Goal: Task Accomplishment & Management: Manage account settings

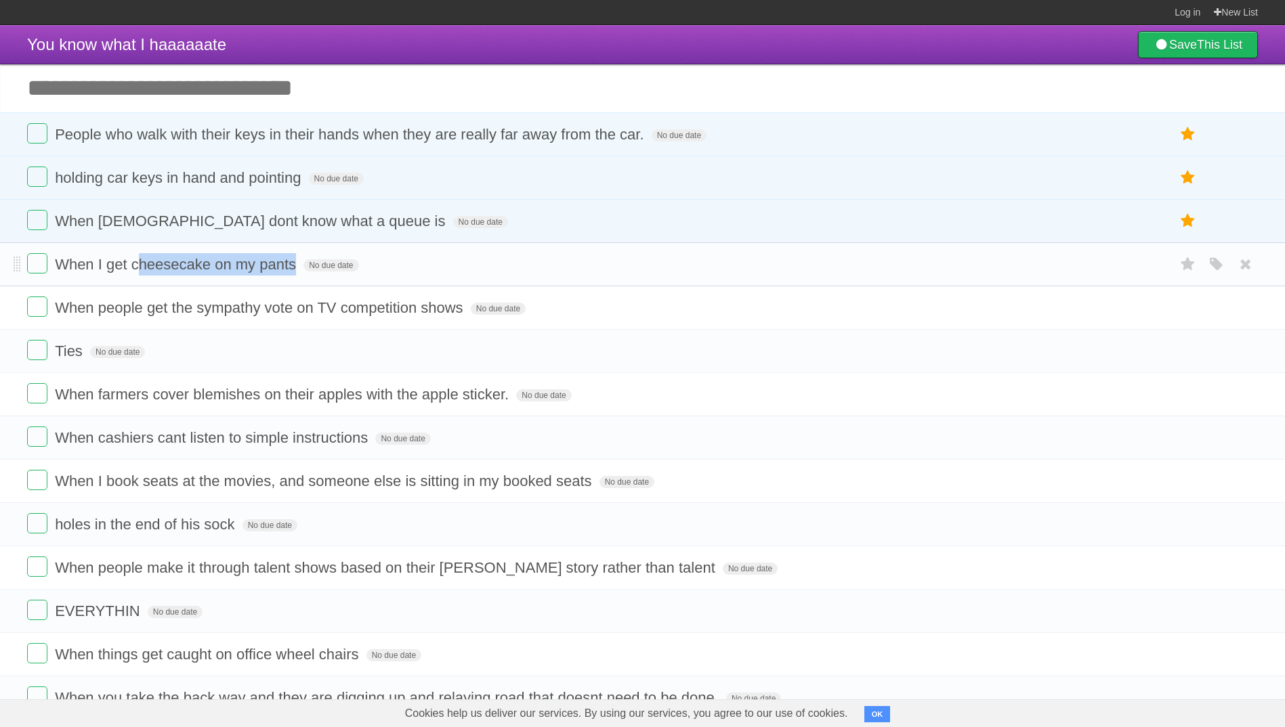
drag, startPoint x: 137, startPoint y: 266, endPoint x: 301, endPoint y: 280, distance: 164.5
click at [301, 280] on li "When I get cheesecake on my pants No due date White Red Blue Green Purple Orange" at bounding box center [642, 264] width 1285 height 44
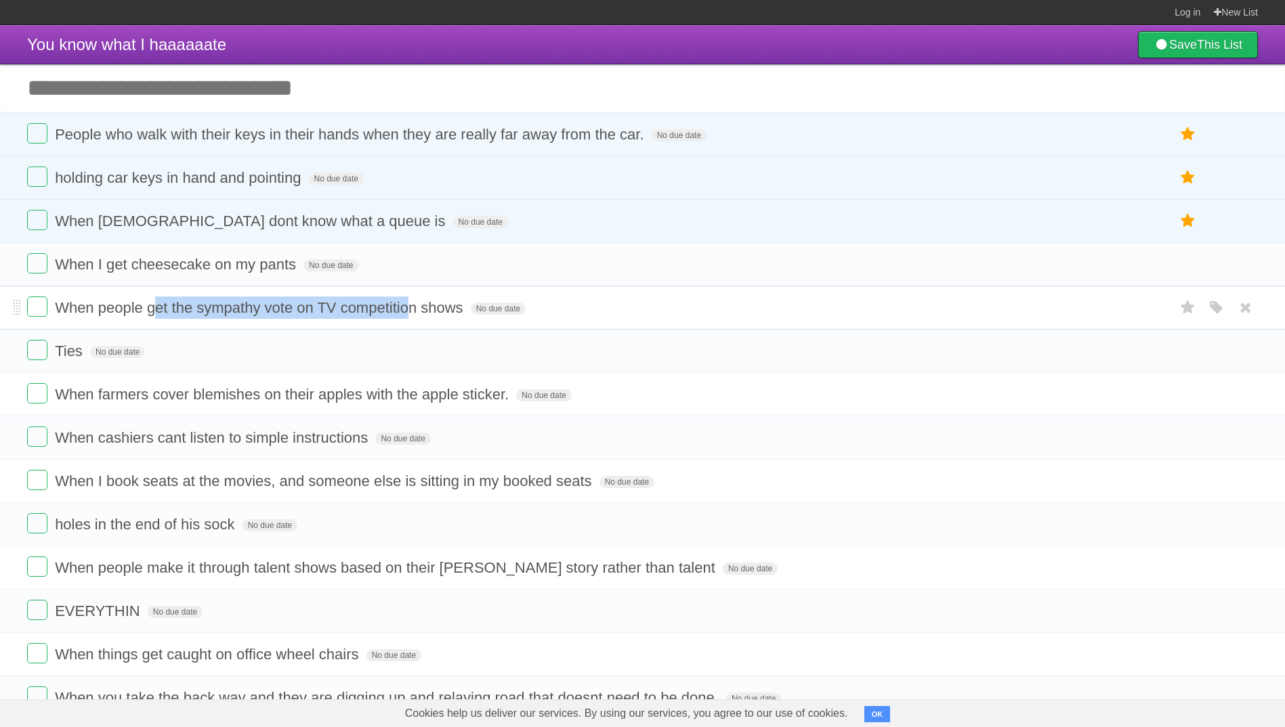
drag, startPoint x: 152, startPoint y: 313, endPoint x: 410, endPoint y: 305, distance: 257.5
click at [410, 305] on span "When people get the sympathy vote on TV competition shows" at bounding box center [261, 307] width 412 height 17
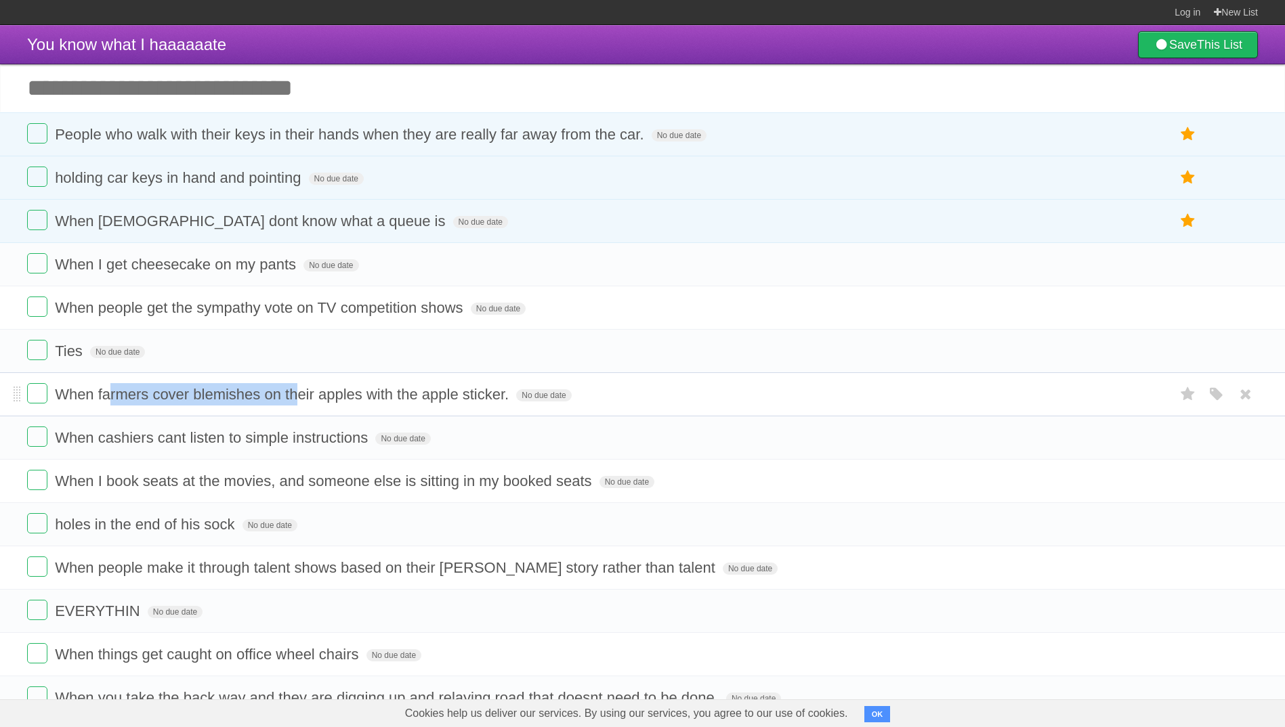
drag, startPoint x: 112, startPoint y: 399, endPoint x: 294, endPoint y: 393, distance: 181.6
click at [294, 393] on span "When farmers cover blemishes on their apples with the apple sticker." at bounding box center [283, 394] width 457 height 17
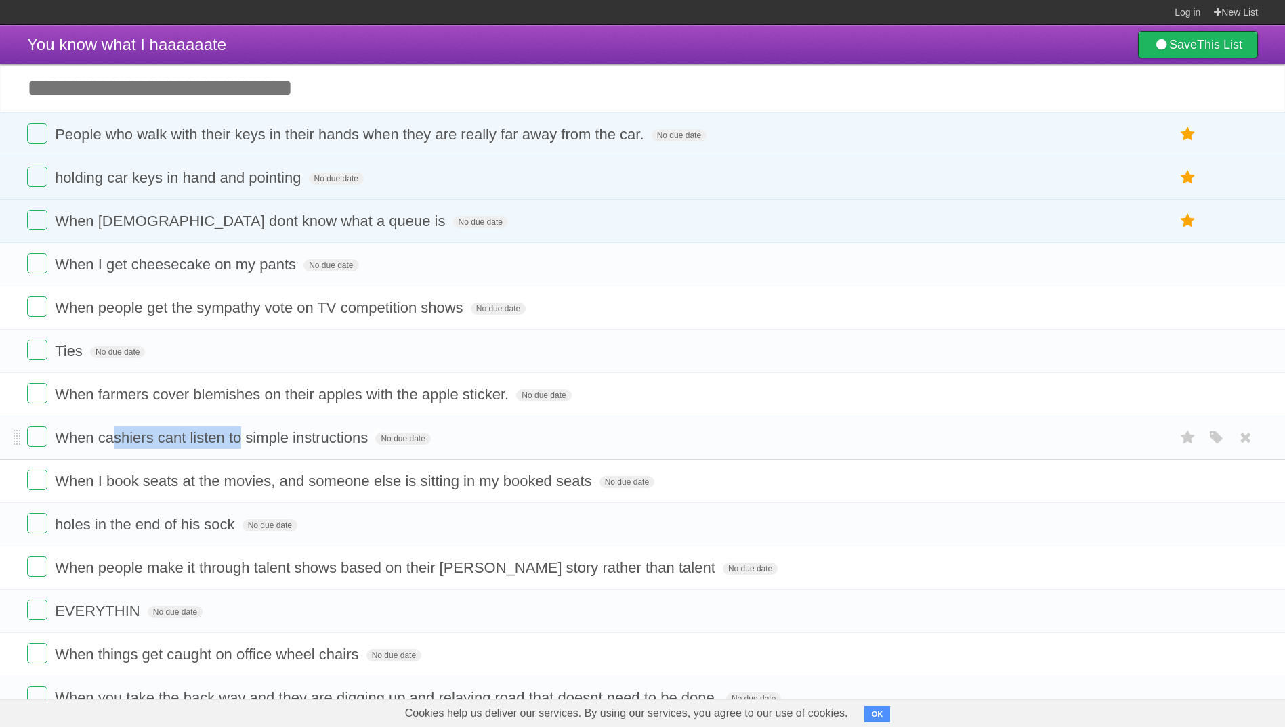
drag, startPoint x: 112, startPoint y: 441, endPoint x: 238, endPoint y: 442, distance: 126.0
click at [238, 442] on span "When cashiers cant listen to simple instructions" at bounding box center [213, 437] width 316 height 17
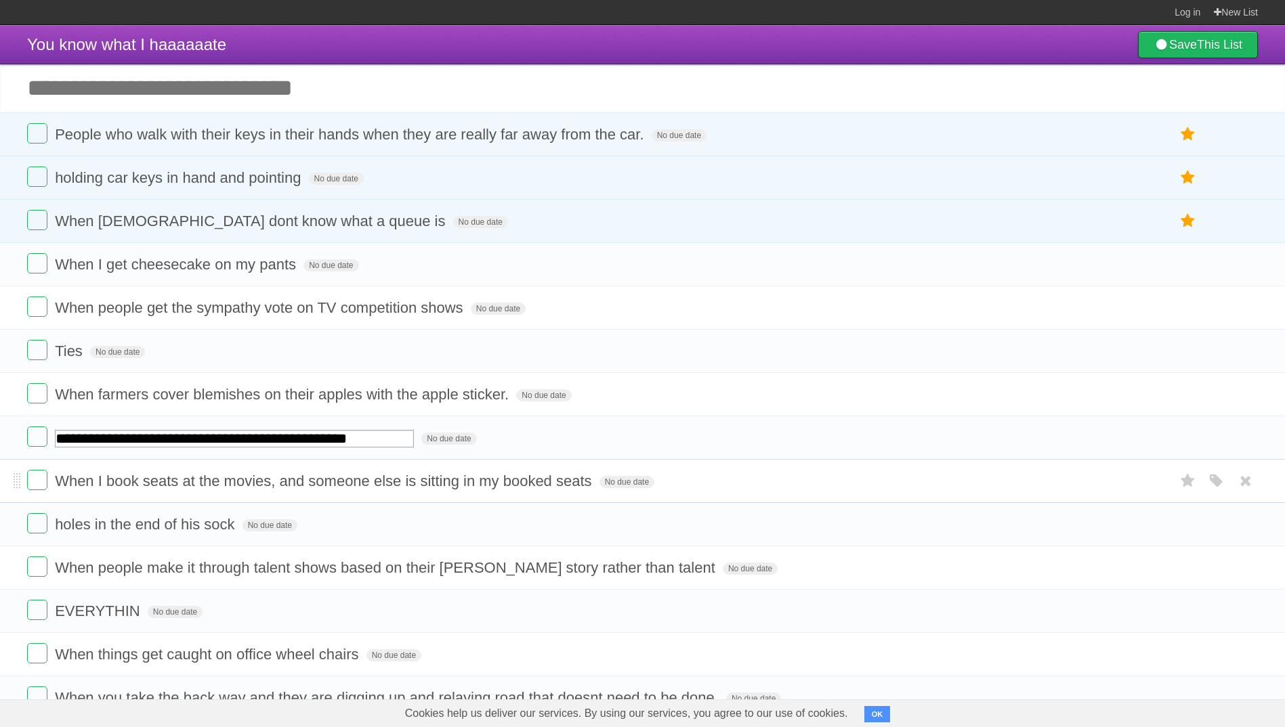
click at [194, 484] on span "When I book seats at the movies, and someone else is sitting in my booked seats" at bounding box center [325, 481] width 540 height 17
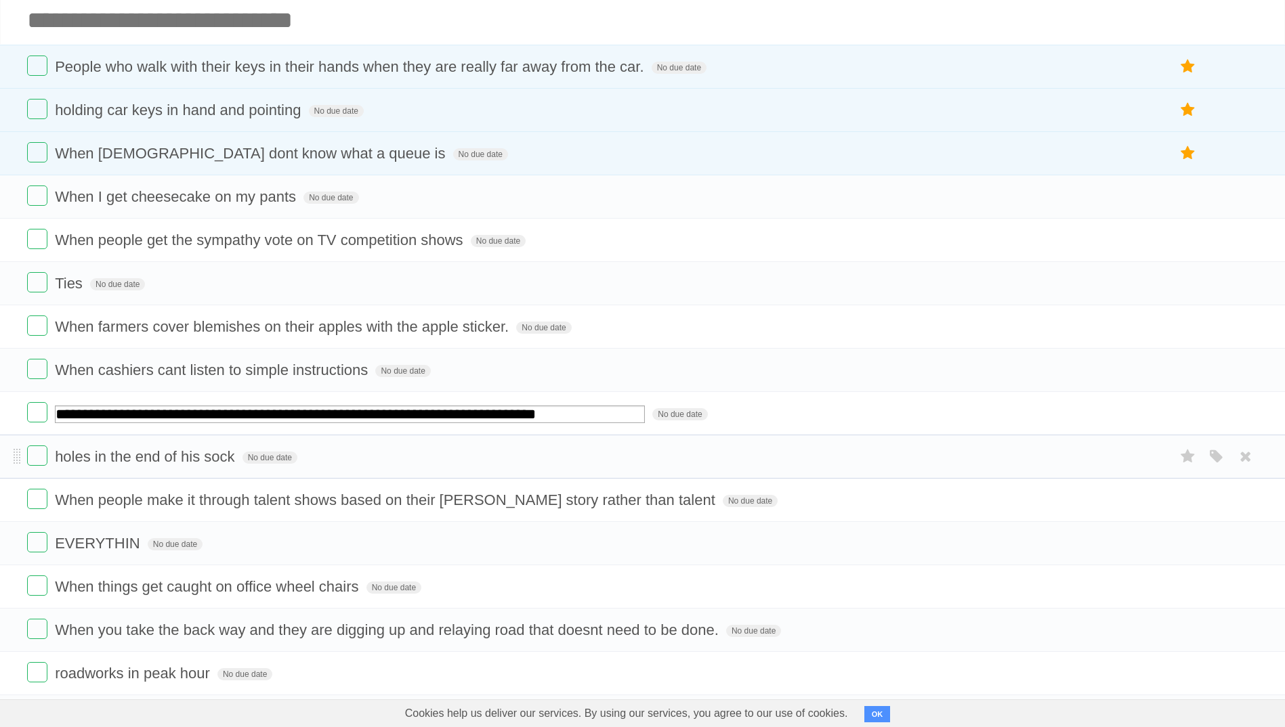
scroll to position [203, 0]
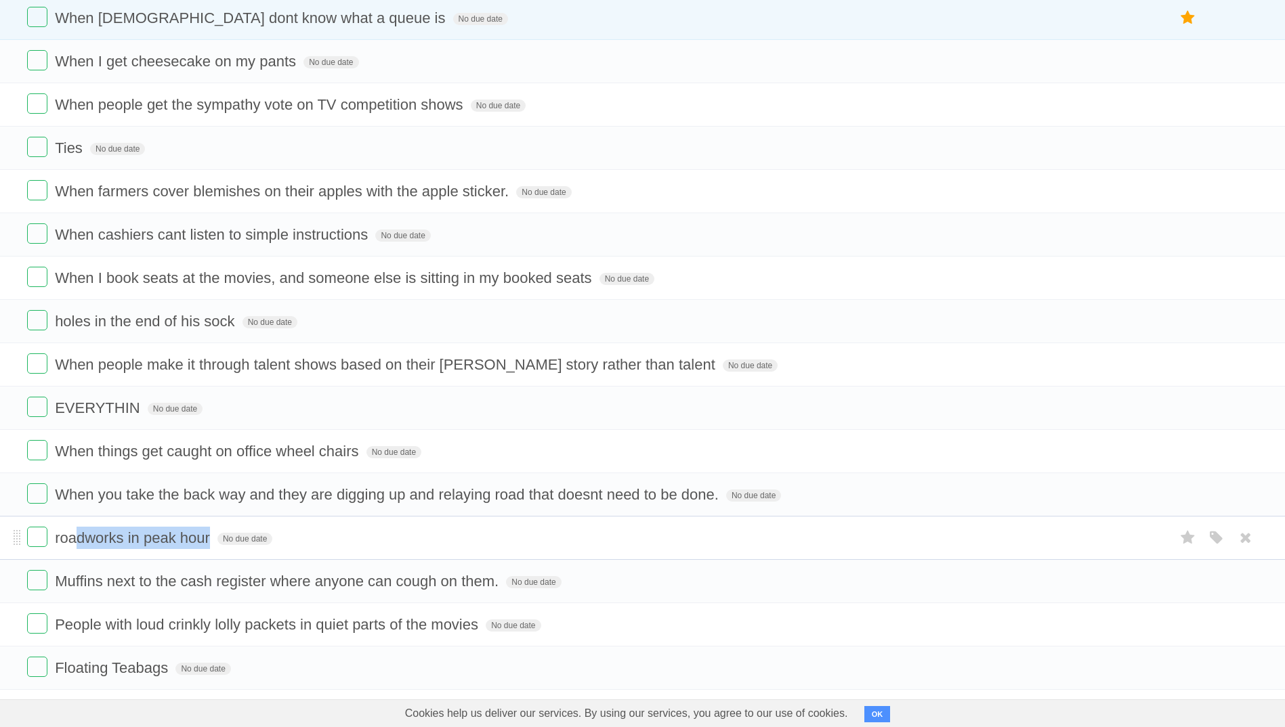
drag, startPoint x: 81, startPoint y: 542, endPoint x: 208, endPoint y: 543, distance: 127.3
click at [208, 543] on span "roadworks in peak hour" at bounding box center [134, 538] width 158 height 17
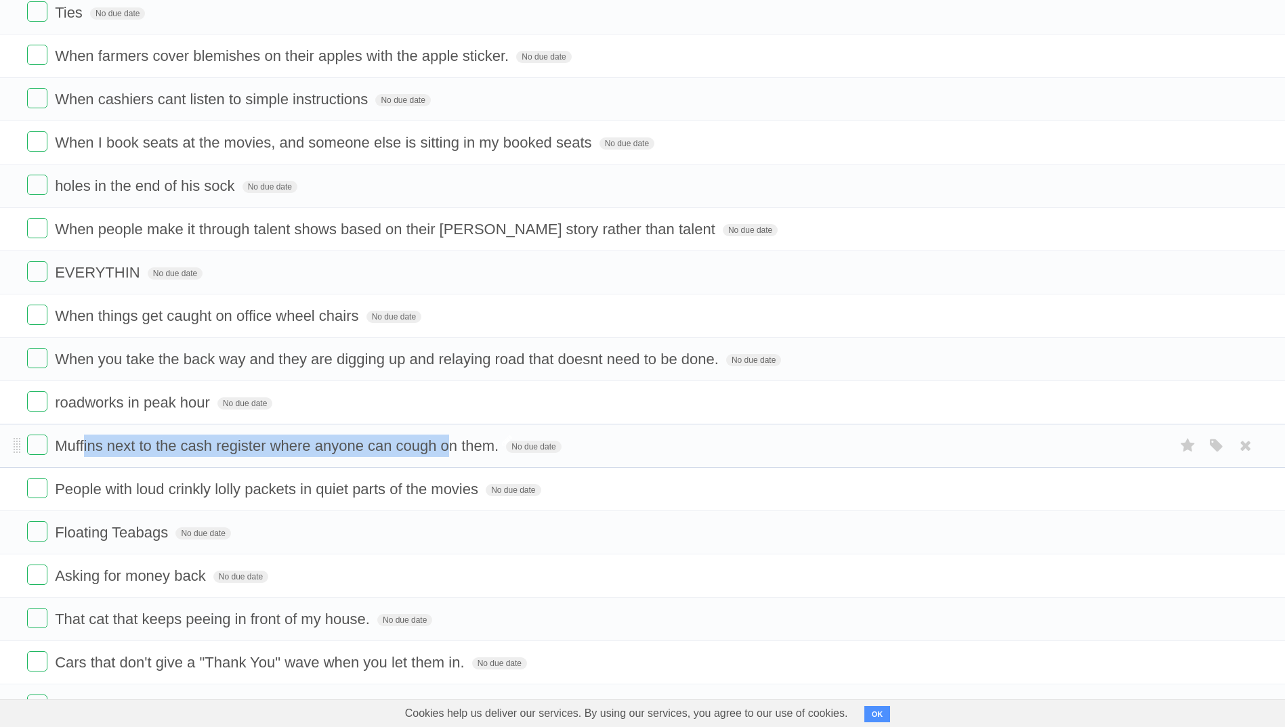
drag, startPoint x: 83, startPoint y: 448, endPoint x: 450, endPoint y: 444, distance: 367.1
click at [450, 444] on span "Muffins next to the cash register where anyone can cough on them." at bounding box center [278, 445] width 447 height 17
click at [102, 496] on span "People with loud crinkly lolly packets in quiet parts of the movies" at bounding box center [268, 489] width 427 height 17
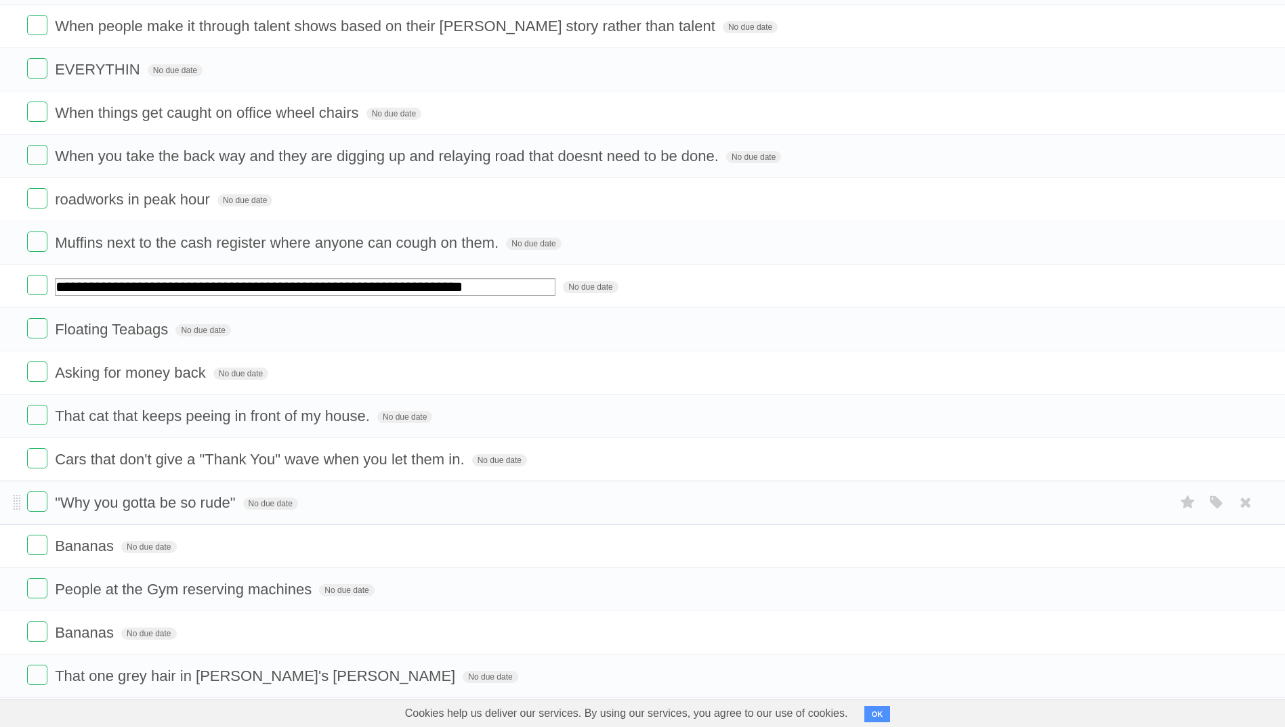
scroll to position [677, 0]
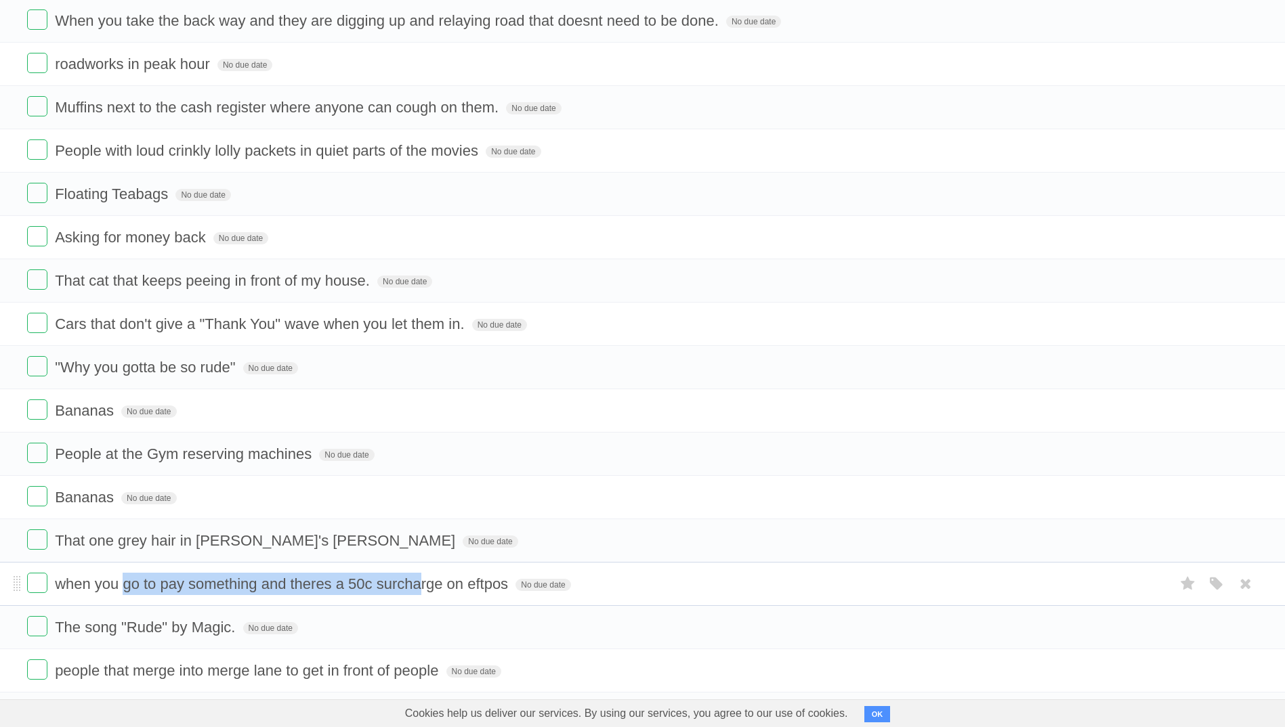
drag, startPoint x: 122, startPoint y: 584, endPoint x: 417, endPoint y: 580, distance: 295.3
click at [417, 580] on span "when you go to pay something and theres a 50c surcharge on eftpos" at bounding box center [283, 584] width 456 height 17
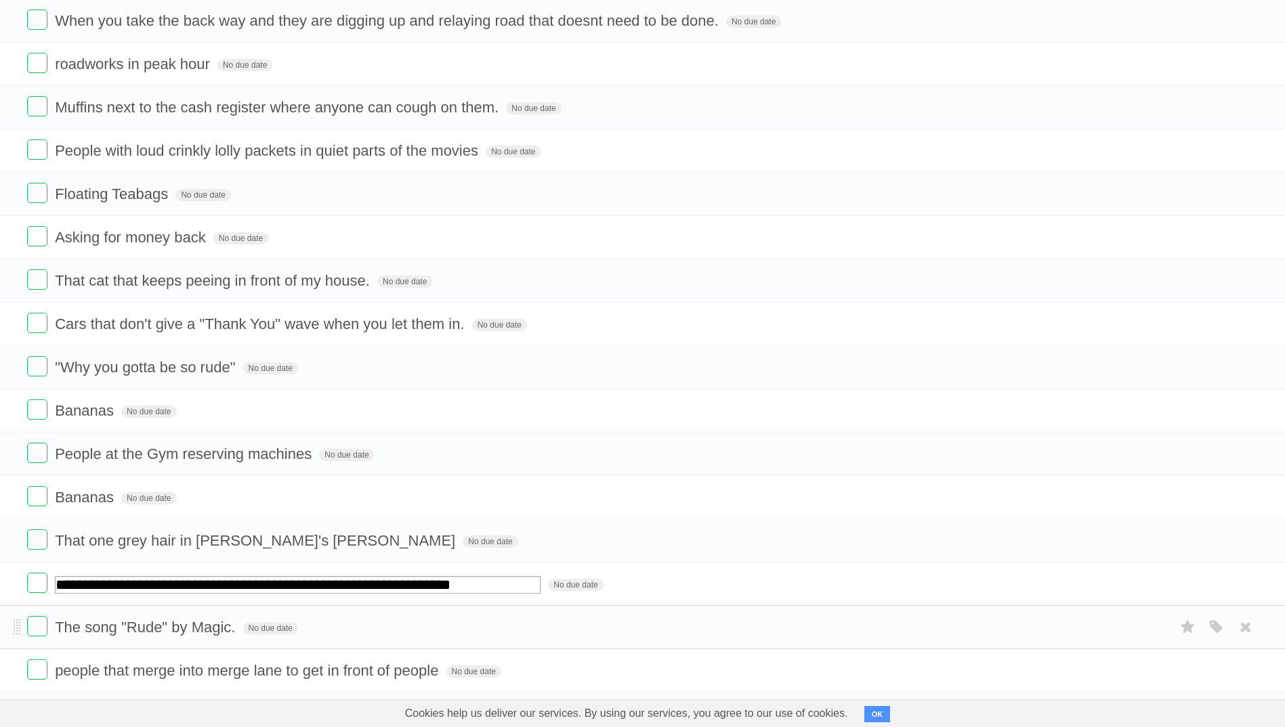
scroll to position [813, 0]
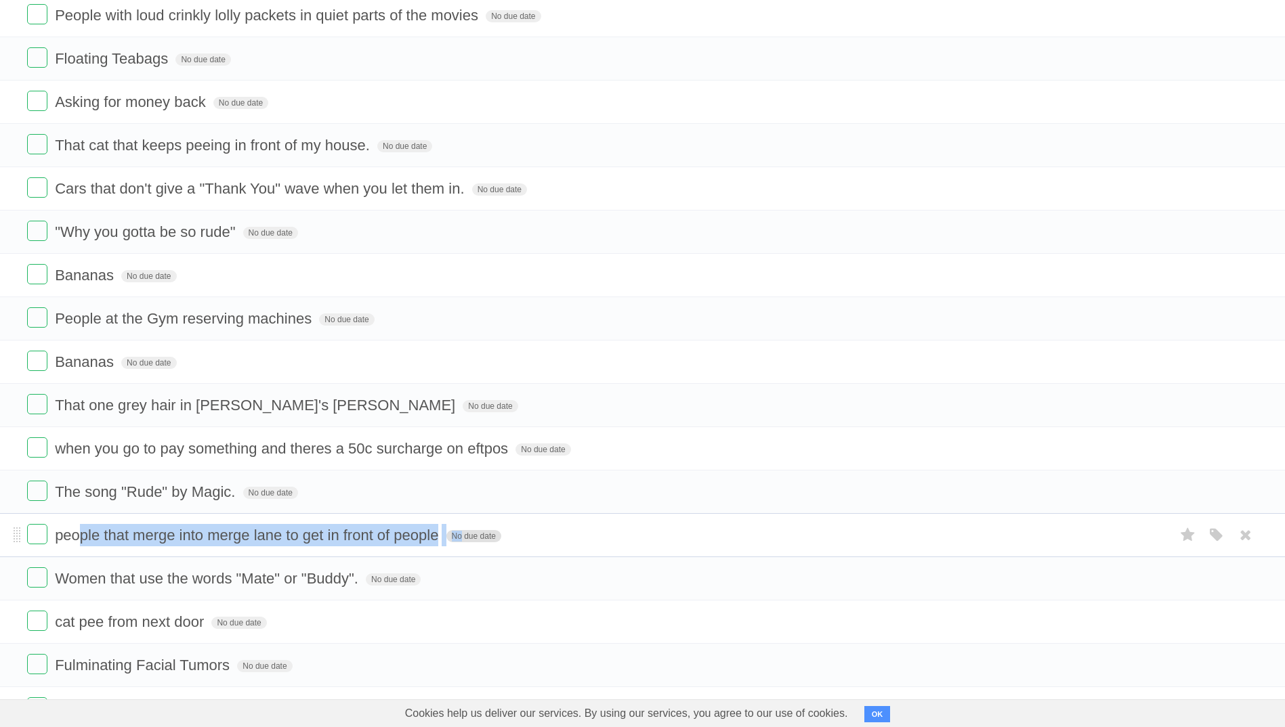
drag, startPoint x: 82, startPoint y: 540, endPoint x: 456, endPoint y: 532, distance: 373.9
click at [456, 532] on form "people that merge into merge lane to get in front of people No due date White R…" at bounding box center [642, 535] width 1231 height 22
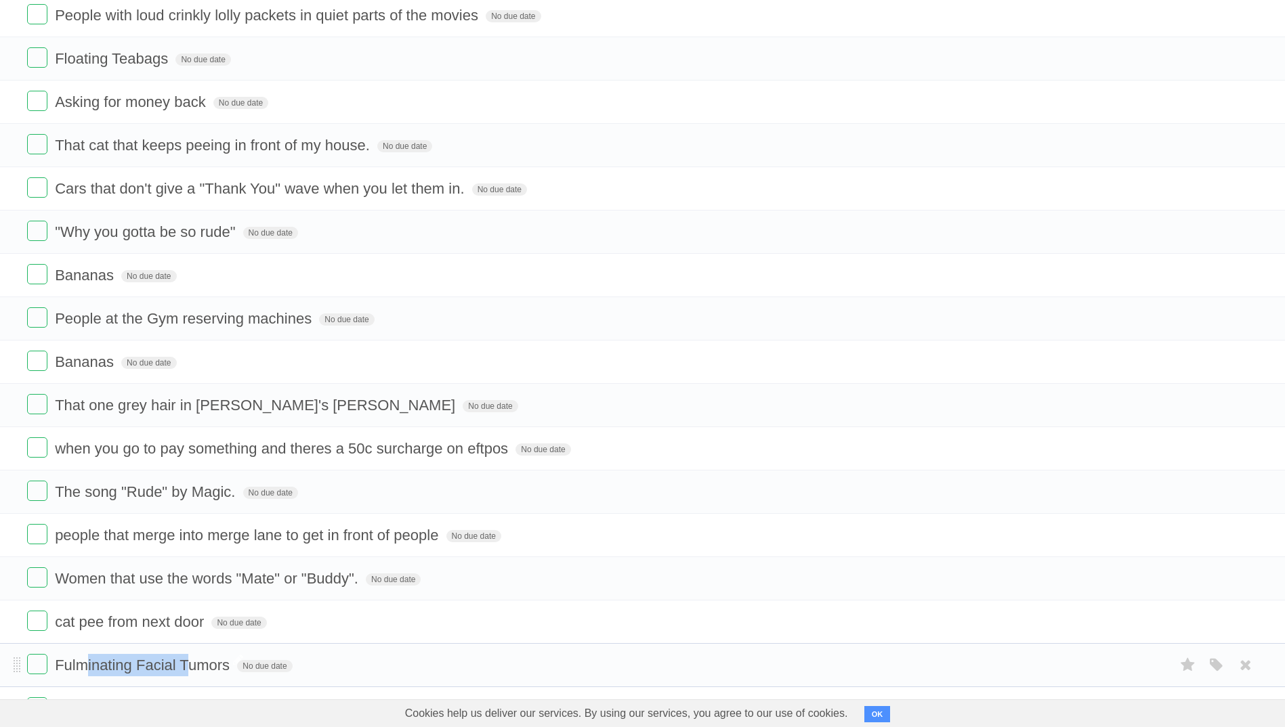
drag, startPoint x: 86, startPoint y: 668, endPoint x: 187, endPoint y: 668, distance: 100.9
click at [187, 668] on span "Fulminating Facial Tumors" at bounding box center [144, 665] width 178 height 17
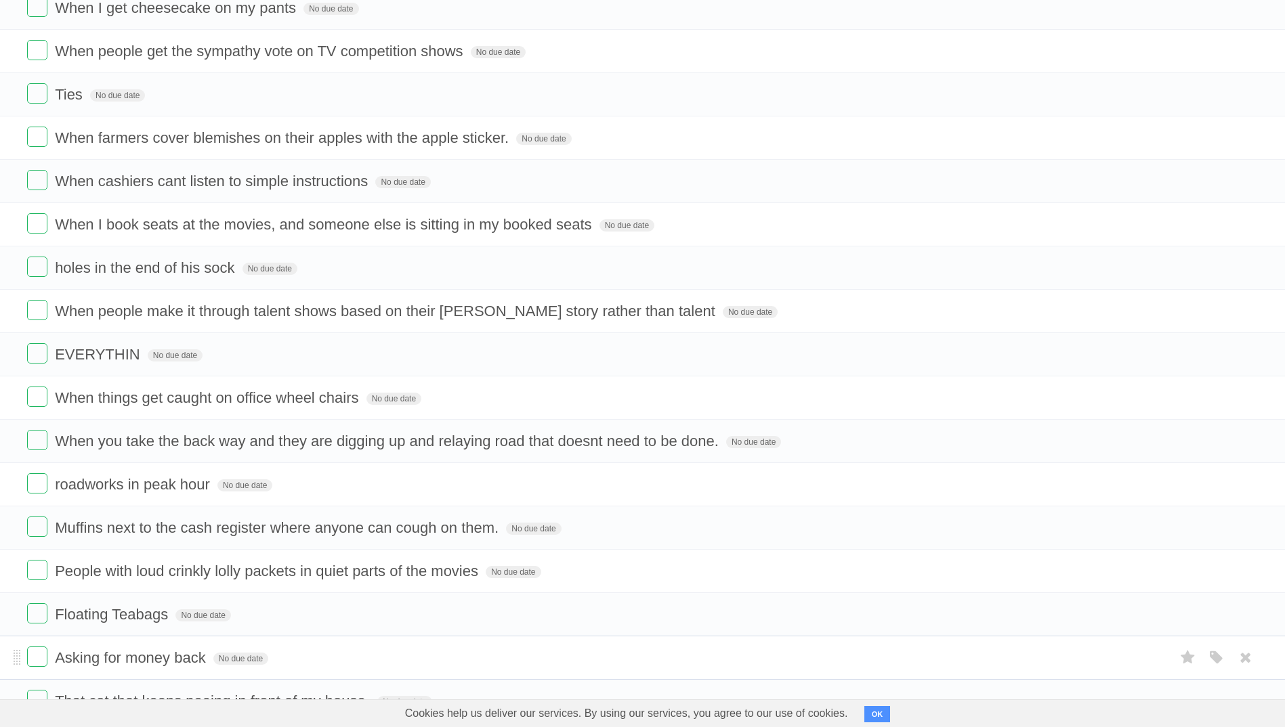
scroll to position [0, 0]
